Goal: Find specific page/section: Find specific page/section

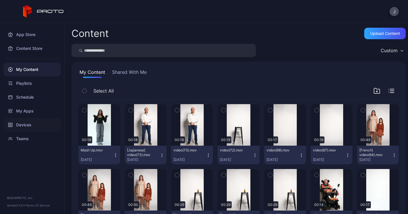
click at [30, 126] on div "Devices" at bounding box center [31, 125] width 57 height 14
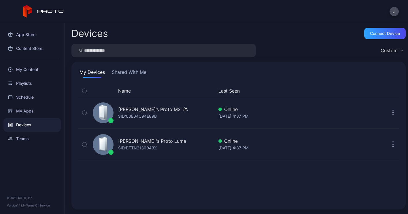
click at [27, 123] on div "Devices" at bounding box center [31, 125] width 57 height 14
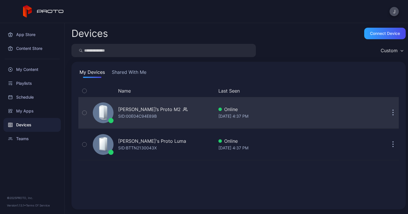
click at [152, 109] on div "[PERSON_NAME]’s Proto M2" at bounding box center [149, 109] width 63 height 7
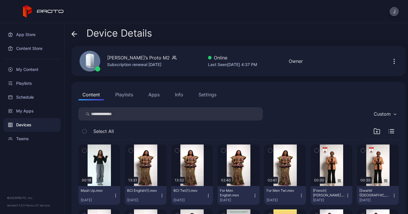
click at [155, 91] on button "Apps" at bounding box center [153, 95] width 19 height 12
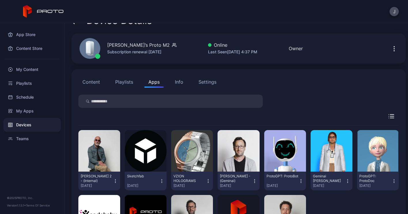
scroll to position [70, 0]
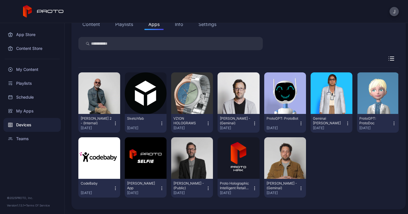
click at [83, 29] on button "Content" at bounding box center [91, 24] width 26 height 12
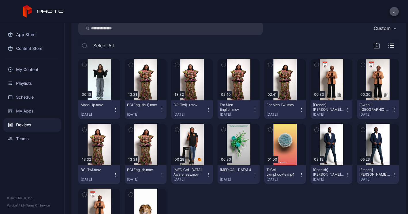
scroll to position [0, 0]
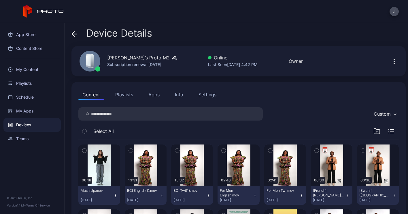
click at [73, 35] on icon at bounding box center [73, 33] width 2 height 5
